Goal: Task Accomplishment & Management: Manage account settings

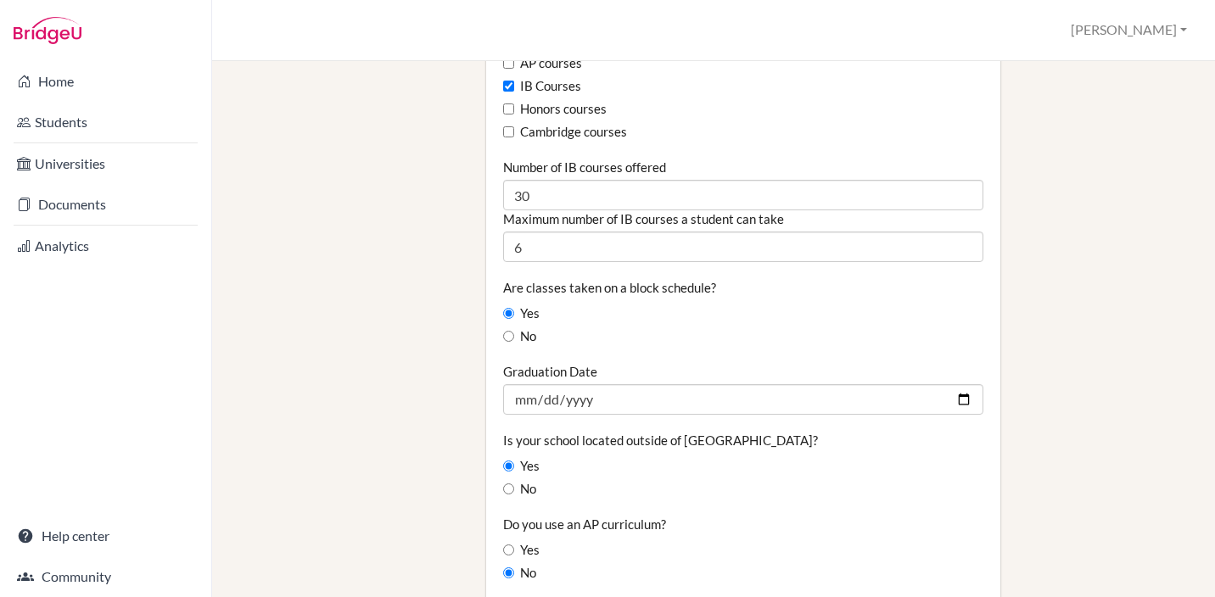
scroll to position [1130, 0]
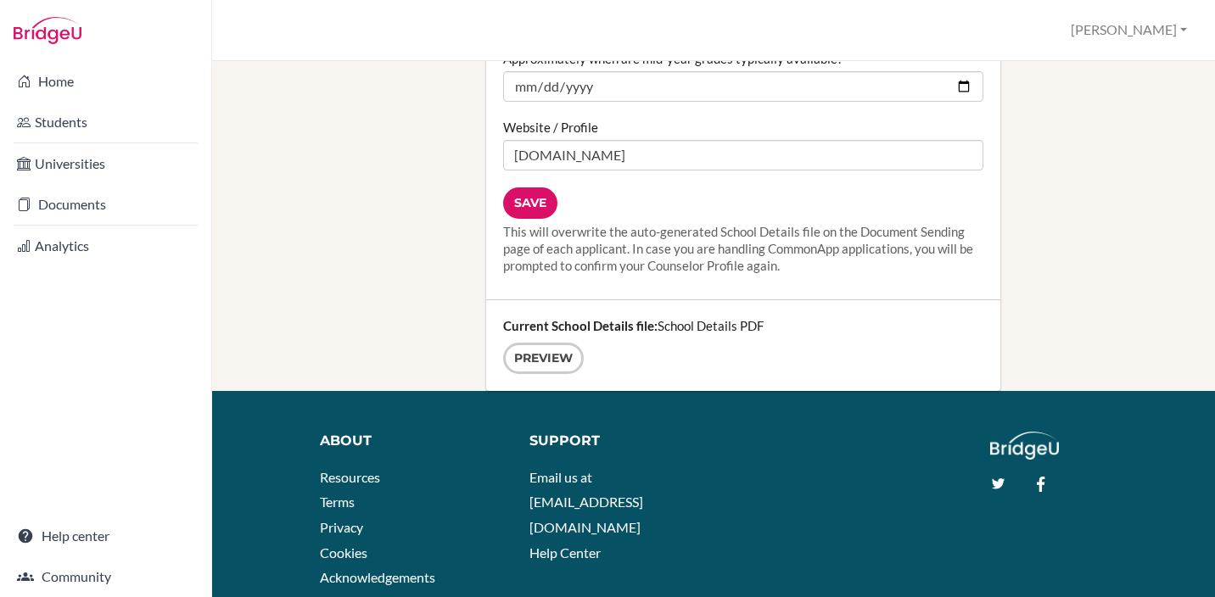
scroll to position [2303, 0]
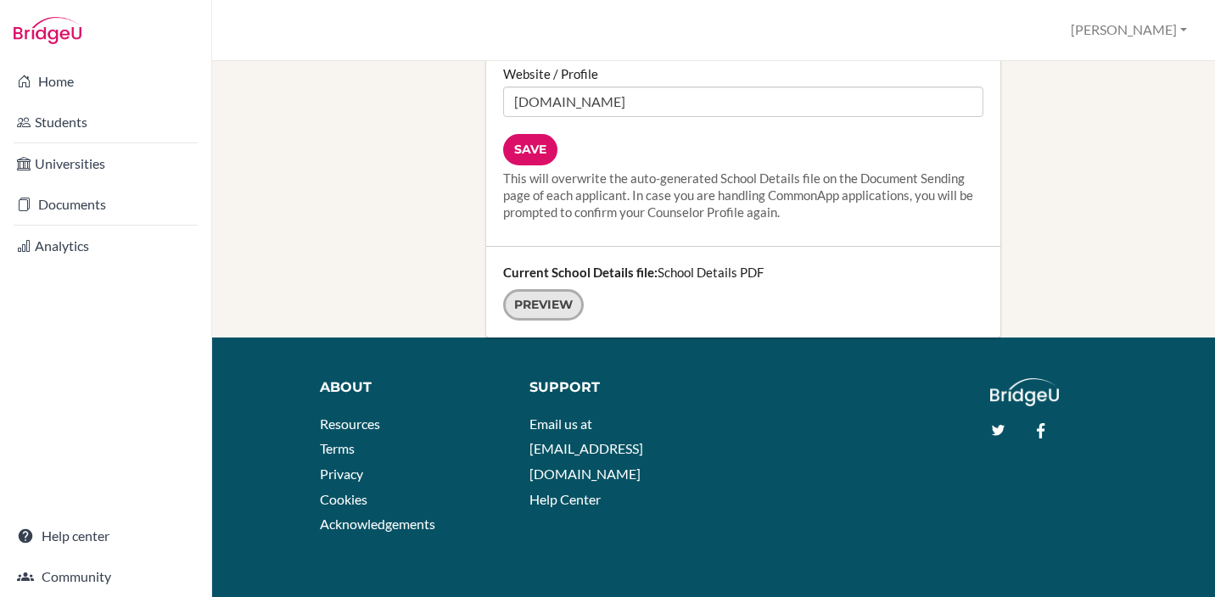
click at [538, 289] on link "Preview" at bounding box center [543, 304] width 81 height 31
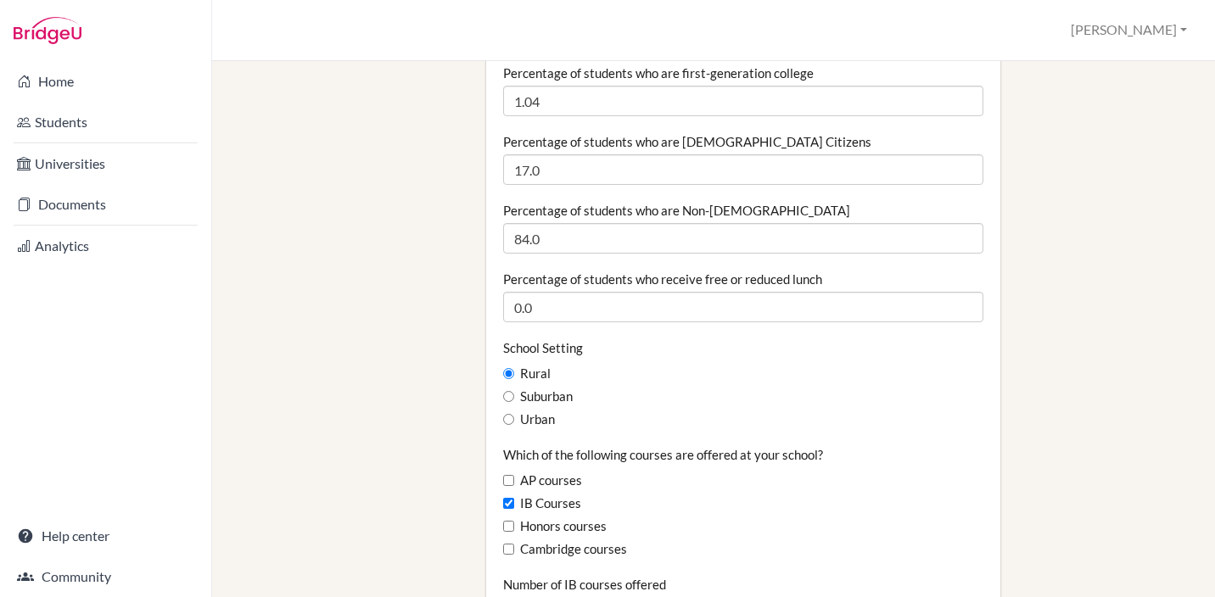
scroll to position [0, 0]
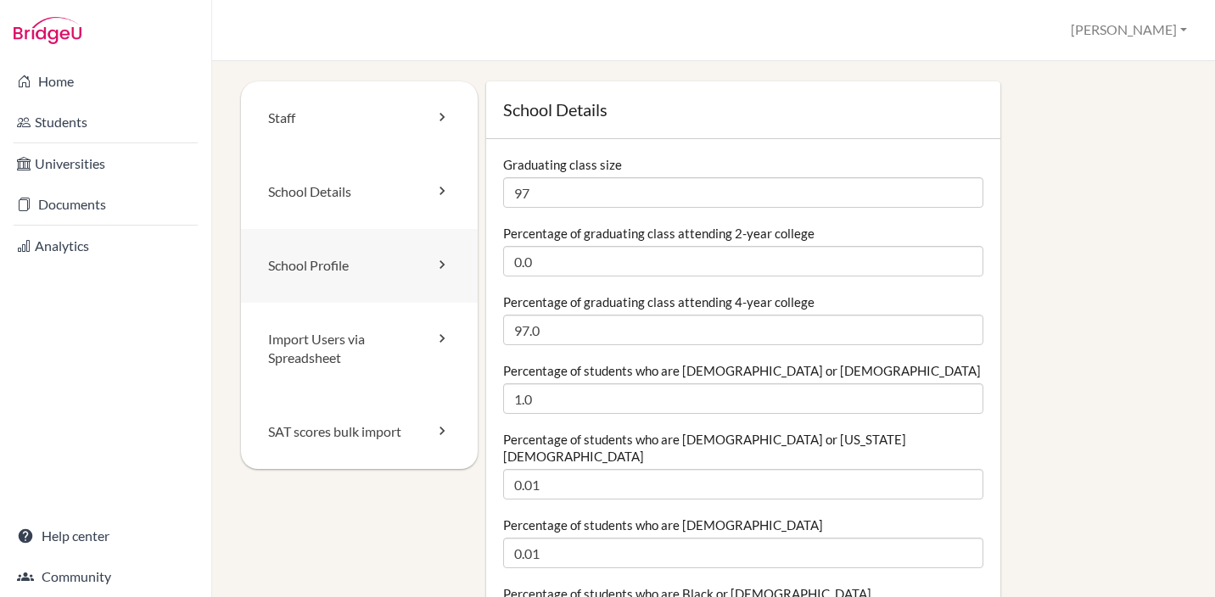
click at [328, 270] on link "School Profile" at bounding box center [359, 266] width 237 height 74
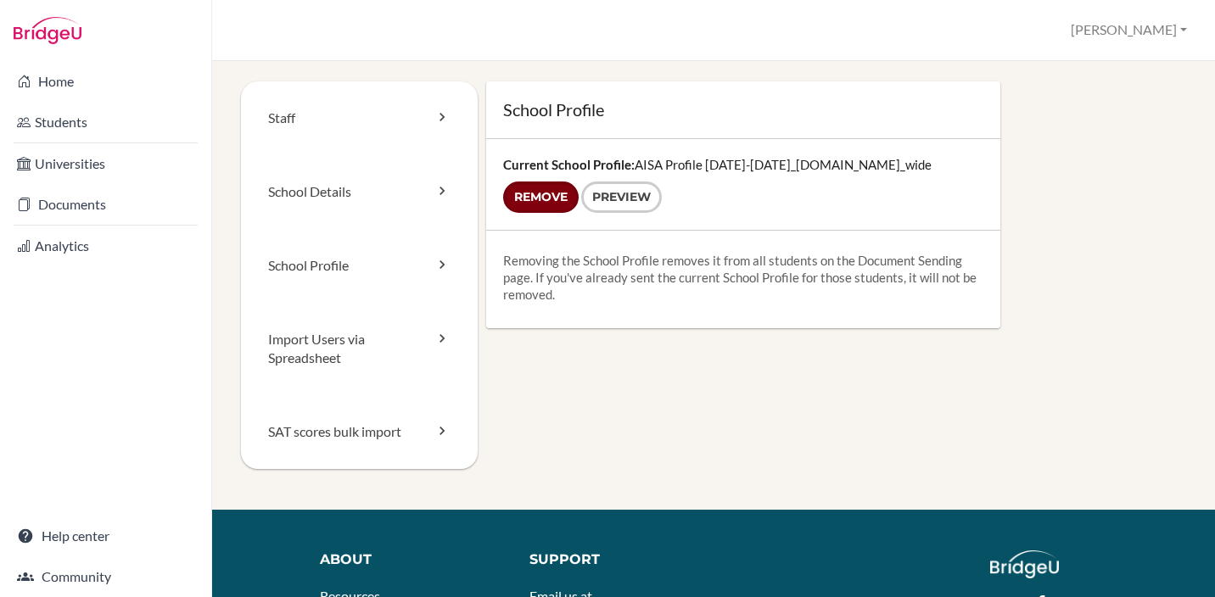
click at [543, 198] on input "Remove" at bounding box center [541, 197] width 76 height 31
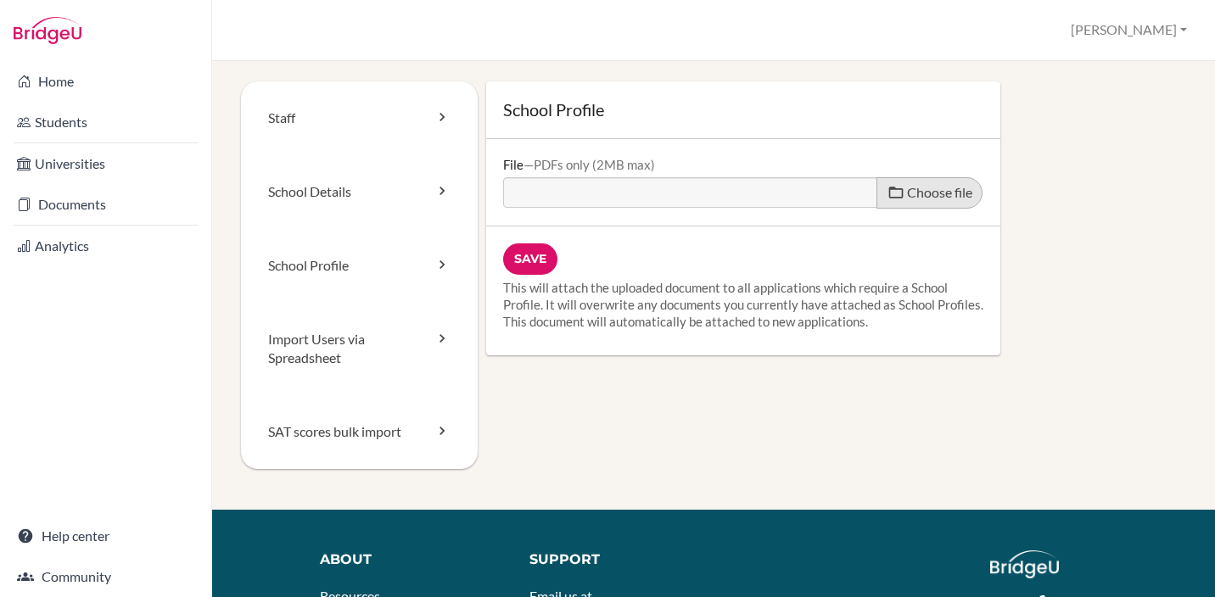
click at [933, 182] on label "Choose file" at bounding box center [930, 192] width 106 height 31
click at [763, 182] on input "Choose file" at bounding box center [633, 187] width 260 height 20
type input "C:\fakepath\Final 25-26 AISA Profile.pdf"
type input "Final 25-26 AISA Profile.pdf"
click at [533, 256] on input "Save" at bounding box center [530, 259] width 54 height 31
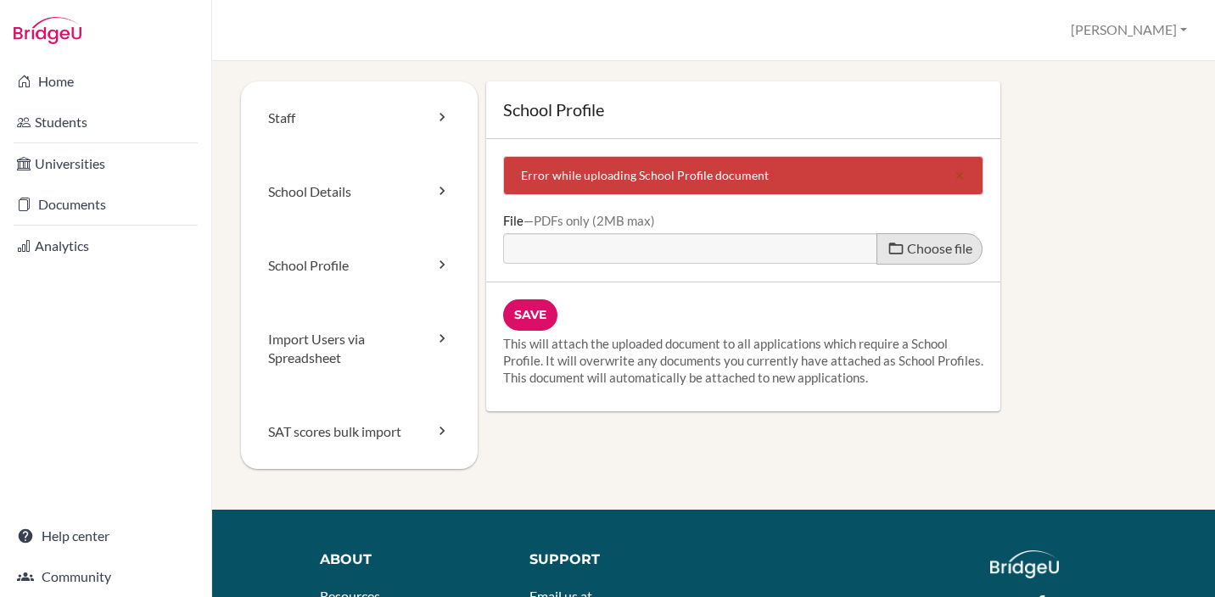
click at [938, 250] on span "Choose file" at bounding box center [939, 248] width 65 height 16
click at [763, 250] on input "Choose file" at bounding box center [633, 243] width 260 height 20
type input "C:\fakepath\Final 25-26 AISA Profile_compressed.pdf"
type input "Final 25-26 AISA Profile_compressed.pdf"
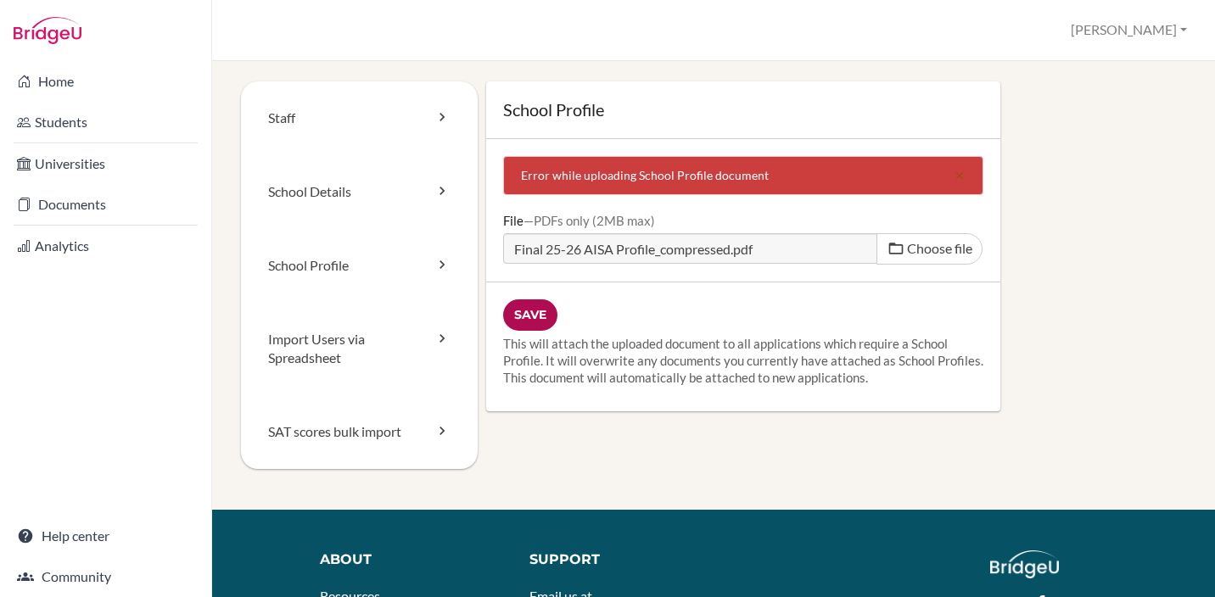
click at [524, 315] on input "Save" at bounding box center [530, 315] width 54 height 31
